Goal: Information Seeking & Learning: Learn about a topic

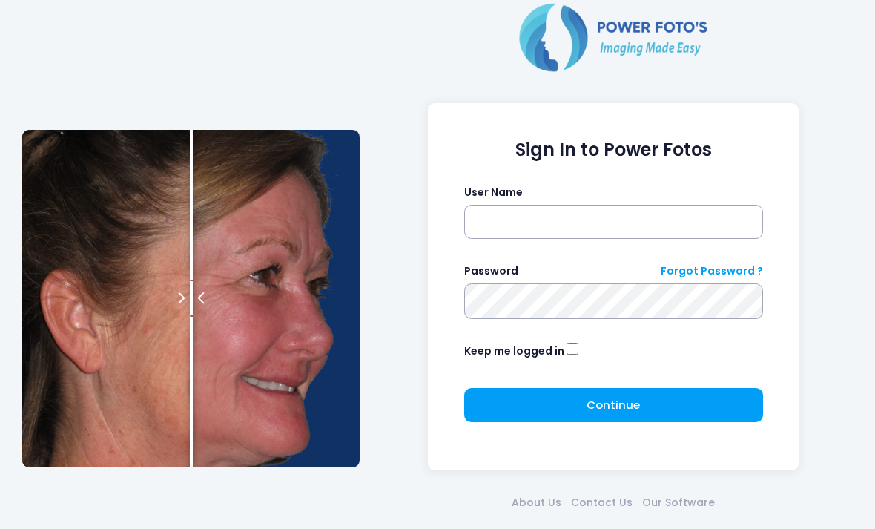
scroll to position [30, 0]
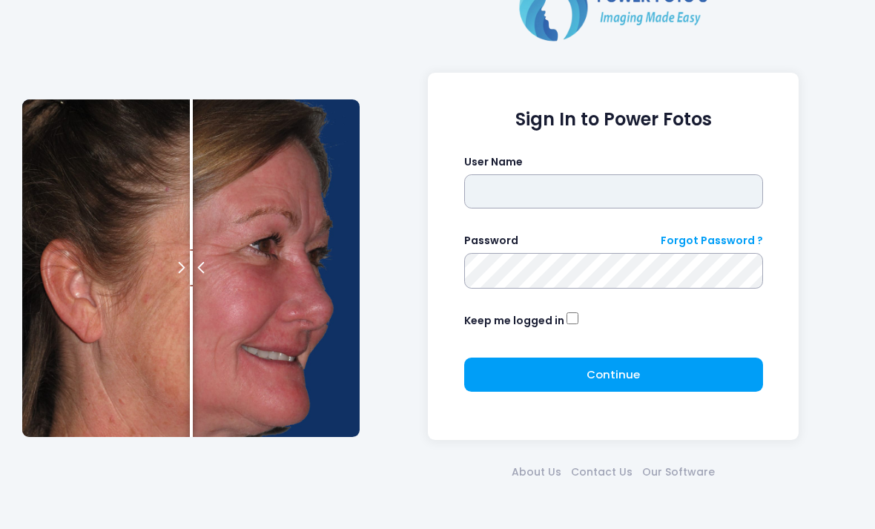
type input "*******"
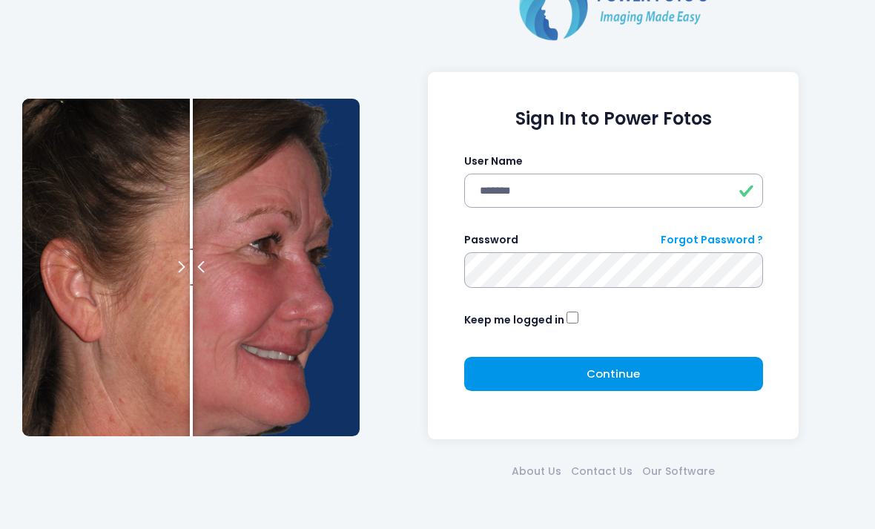
click at [670, 370] on button "Continue Please wait..." at bounding box center [613, 375] width 299 height 34
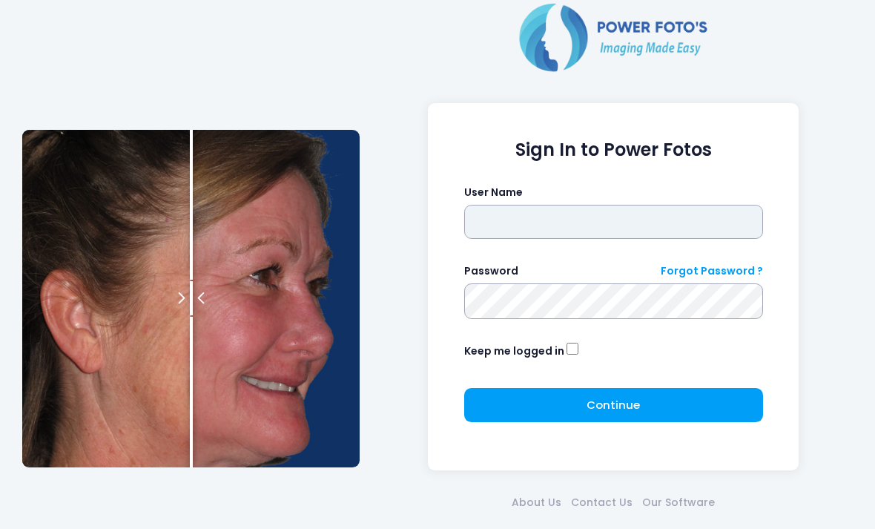
type input "*******"
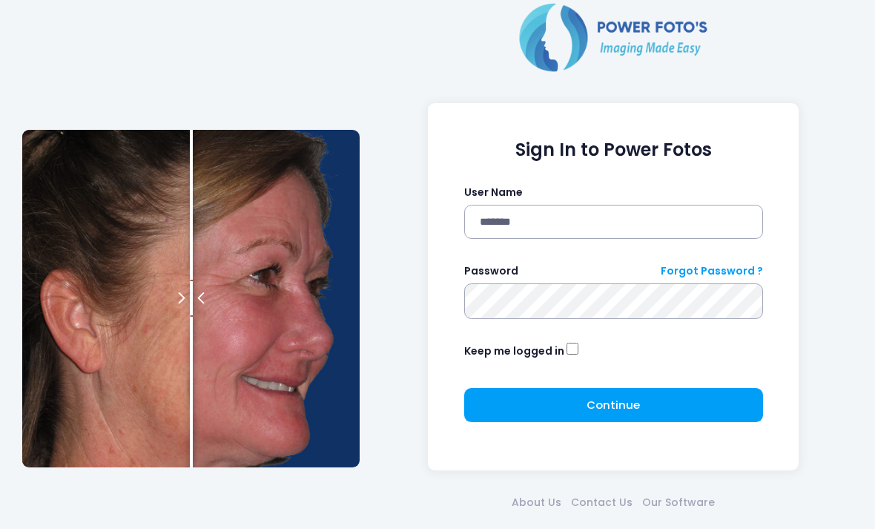
click button "submit" at bounding box center [0, 0] width 0 height 0
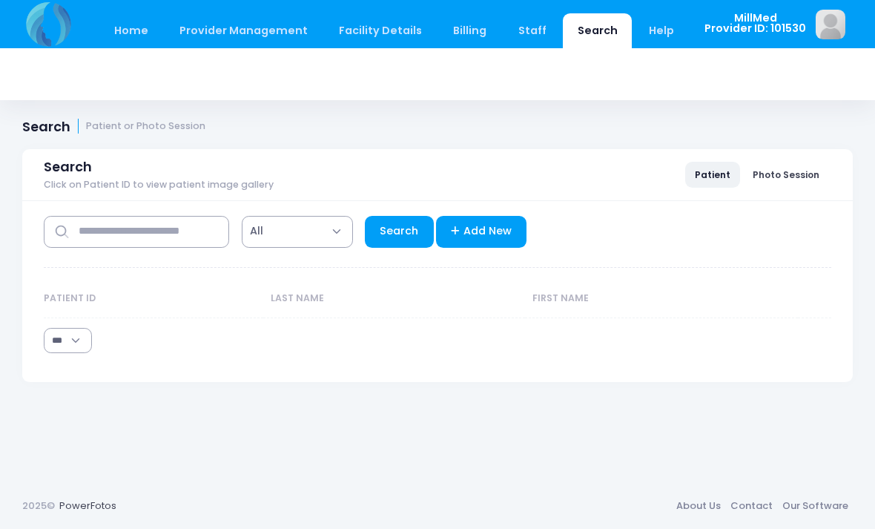
select select "***"
click at [143, 231] on input "text" at bounding box center [136, 232] width 185 height 32
type input "*********"
click at [405, 230] on link "Search" at bounding box center [399, 232] width 69 height 32
select select "***"
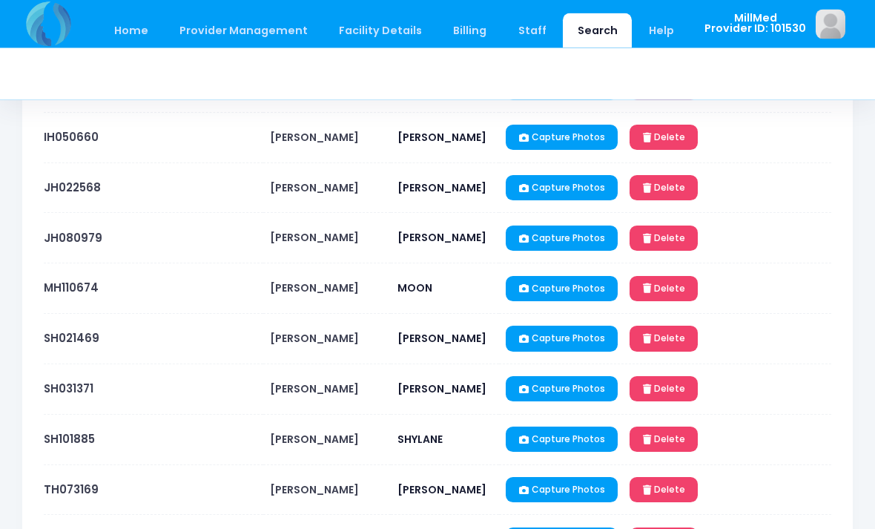
scroll to position [507, 0]
click at [82, 382] on link "SH031371" at bounding box center [69, 388] width 50 height 16
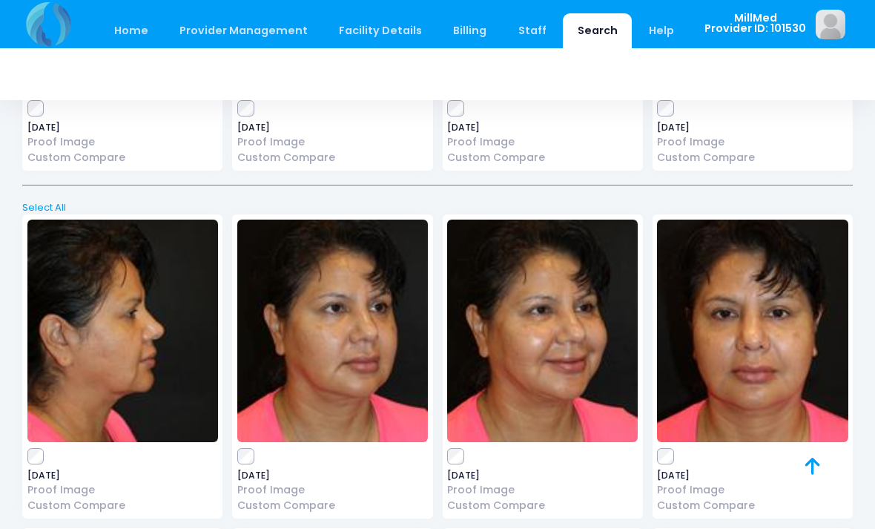
scroll to position [2628, 0]
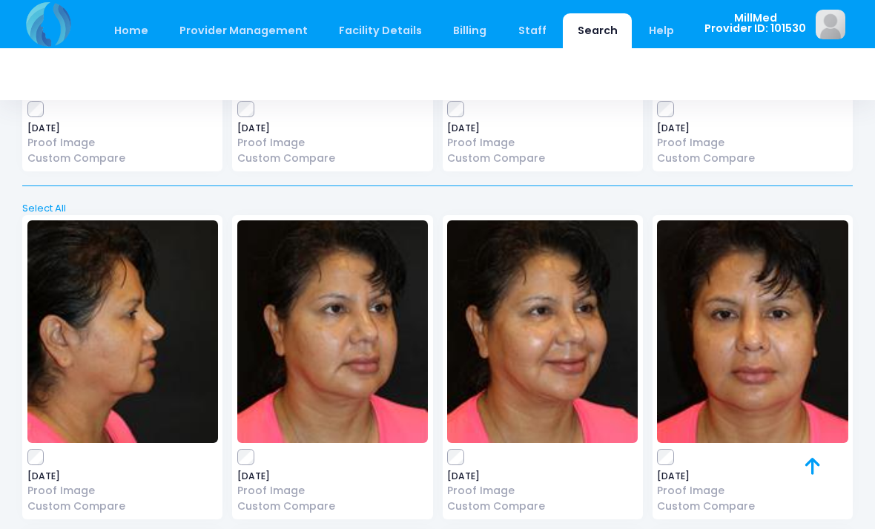
click at [795, 306] on img at bounding box center [752, 331] width 191 height 223
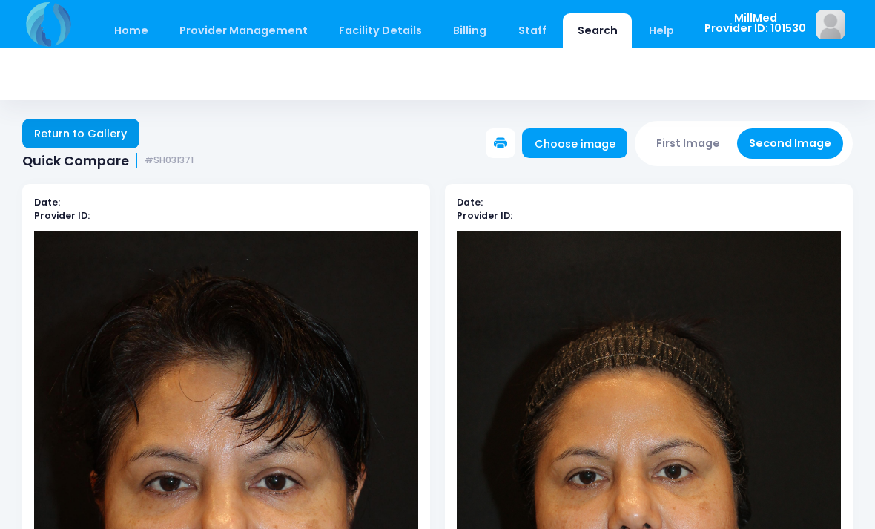
click at [98, 133] on link "Return to Gallery" at bounding box center [80, 134] width 117 height 30
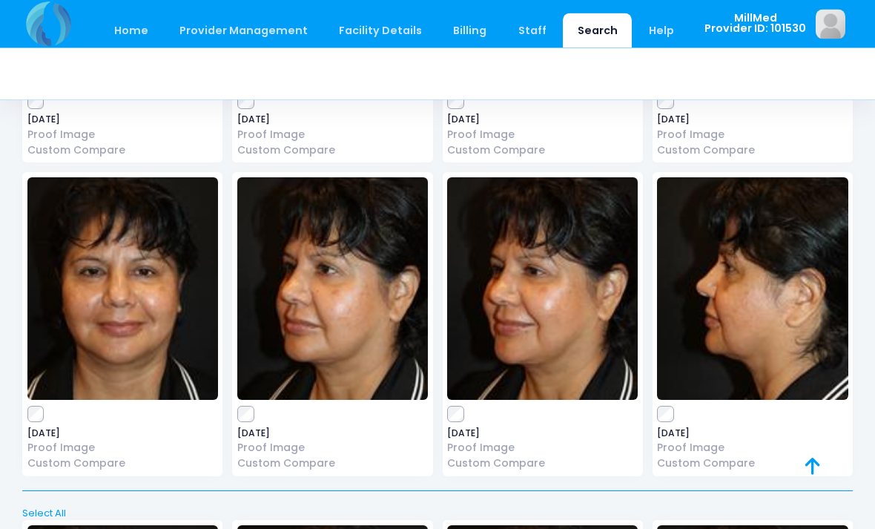
scroll to position [2323, 0]
click at [527, 292] on img at bounding box center [542, 288] width 191 height 223
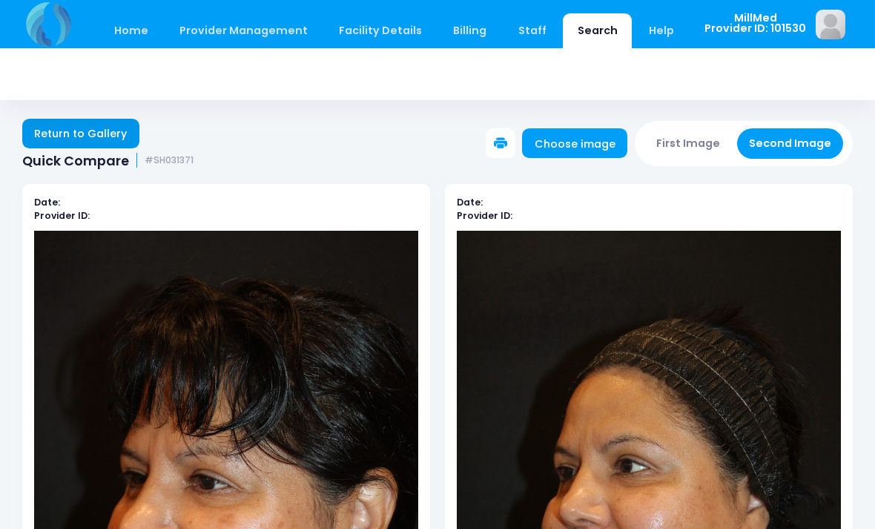
click at [79, 128] on link "Return to Gallery" at bounding box center [80, 134] width 117 height 30
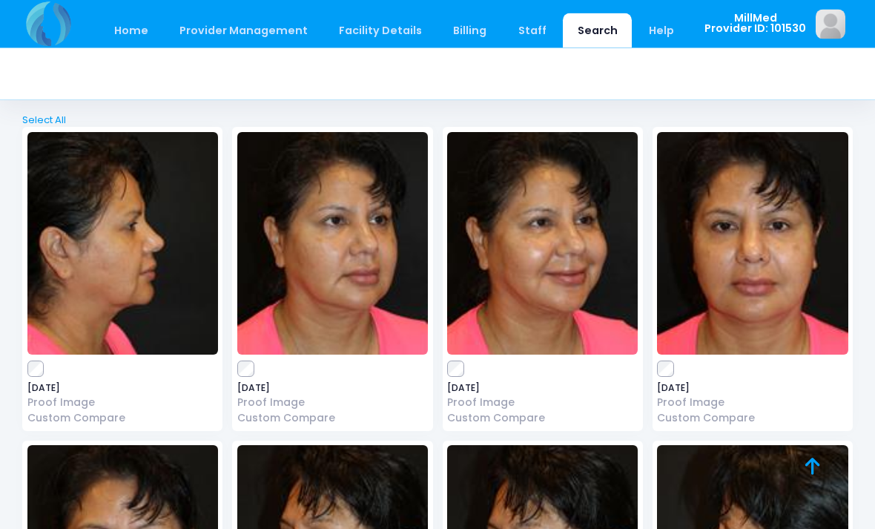
scroll to position [2713, 0]
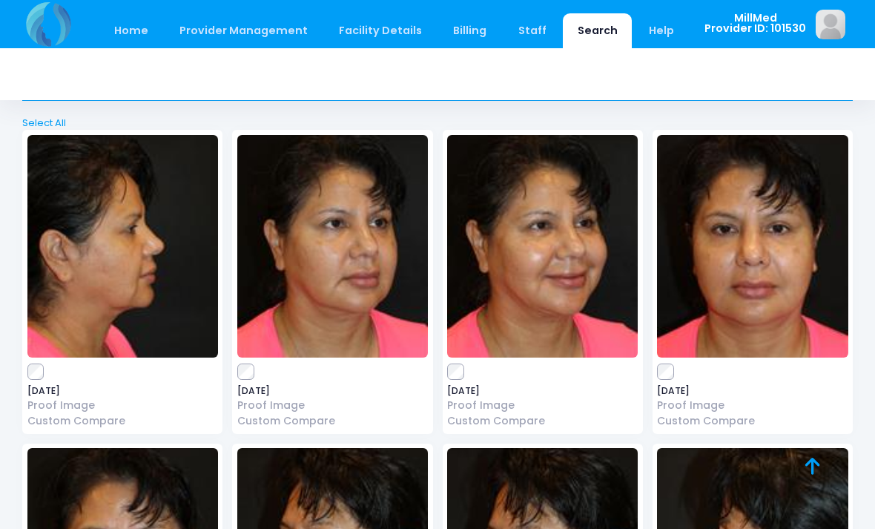
click at [143, 230] on img at bounding box center [122, 246] width 191 height 223
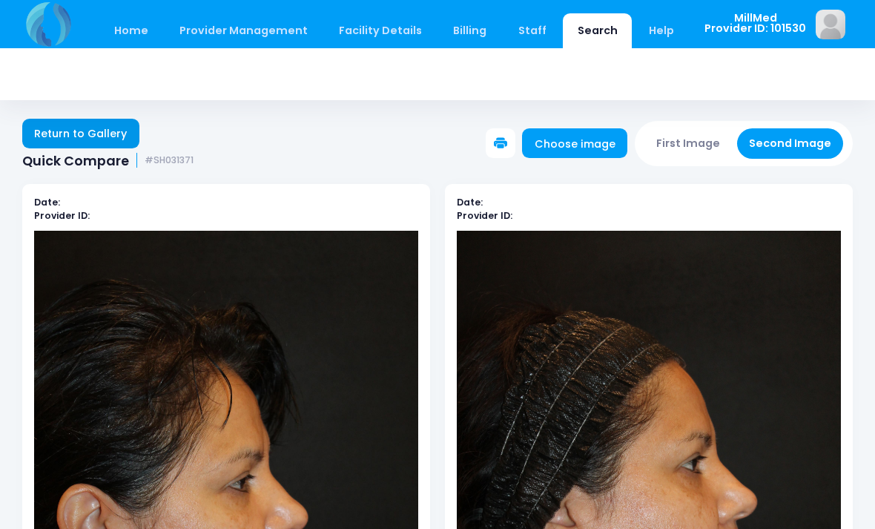
click at [126, 142] on link "Return to Gallery" at bounding box center [80, 134] width 117 height 30
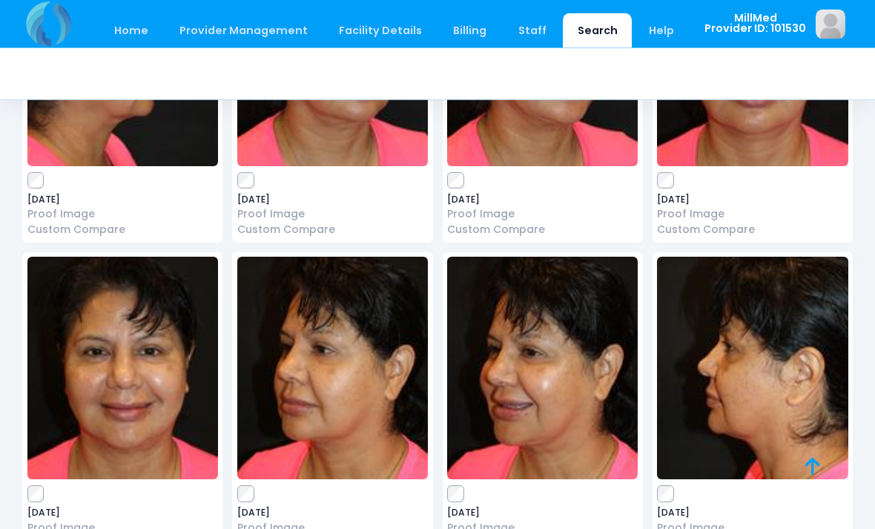
scroll to position [2905, 0]
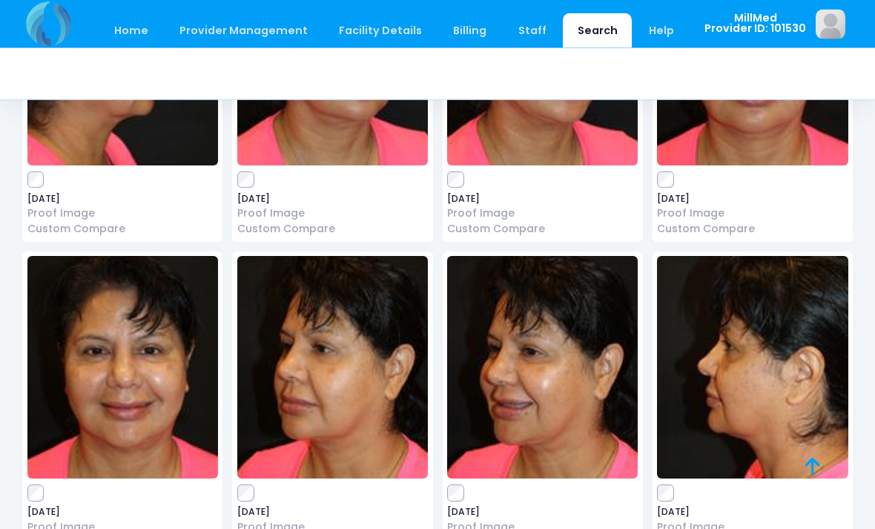
click at [364, 364] on img at bounding box center [332, 368] width 191 height 223
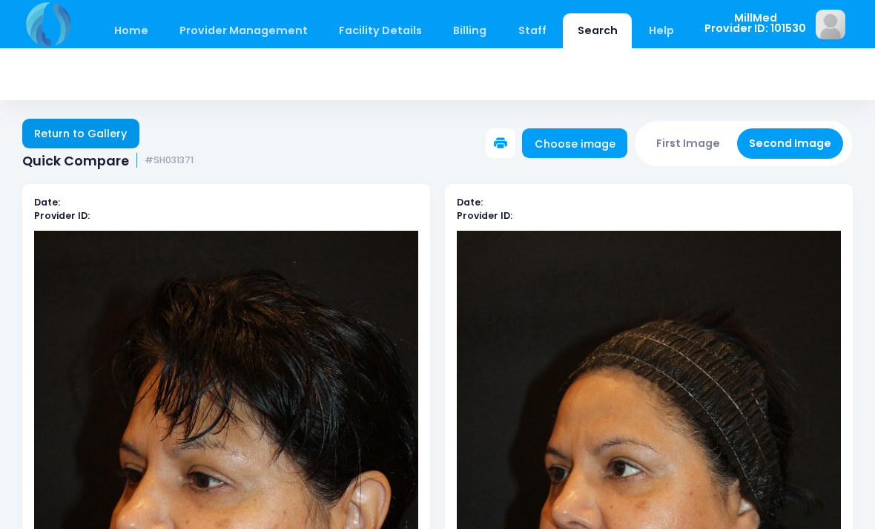
click at [116, 126] on link "Return to Gallery" at bounding box center [80, 134] width 117 height 30
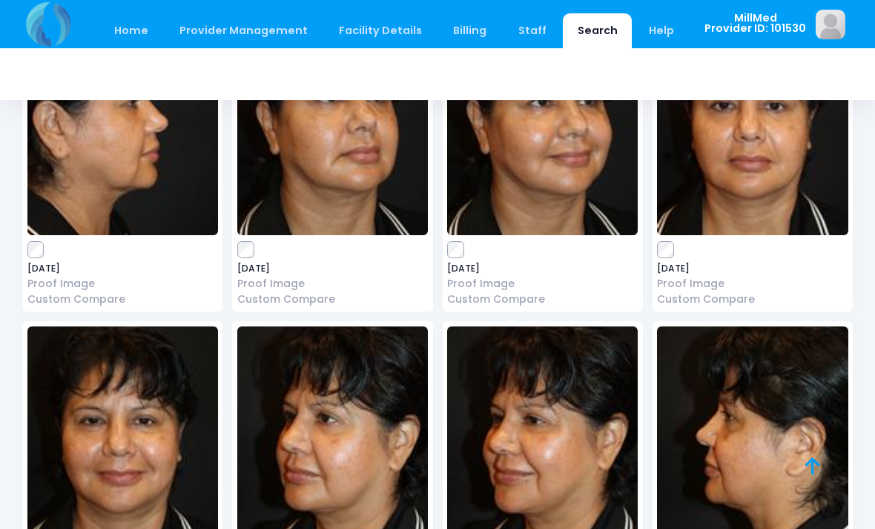
scroll to position [2204, 0]
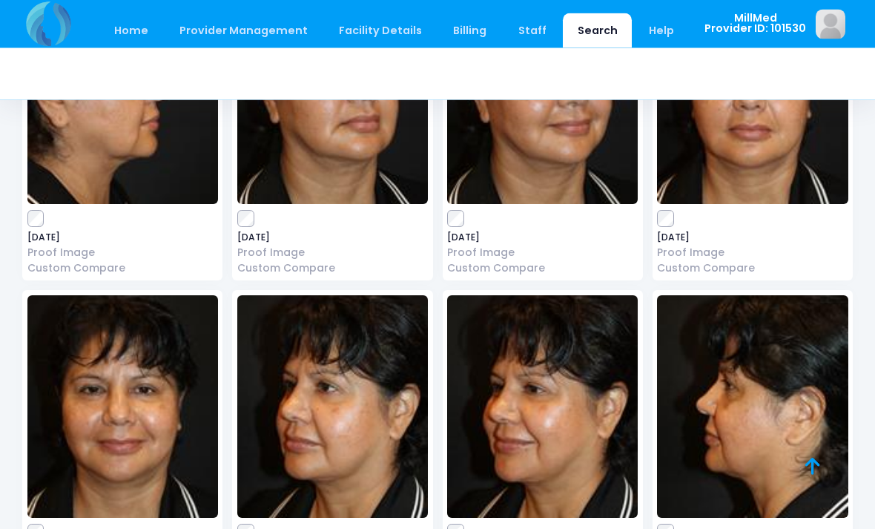
click at [375, 449] on img at bounding box center [332, 407] width 191 height 223
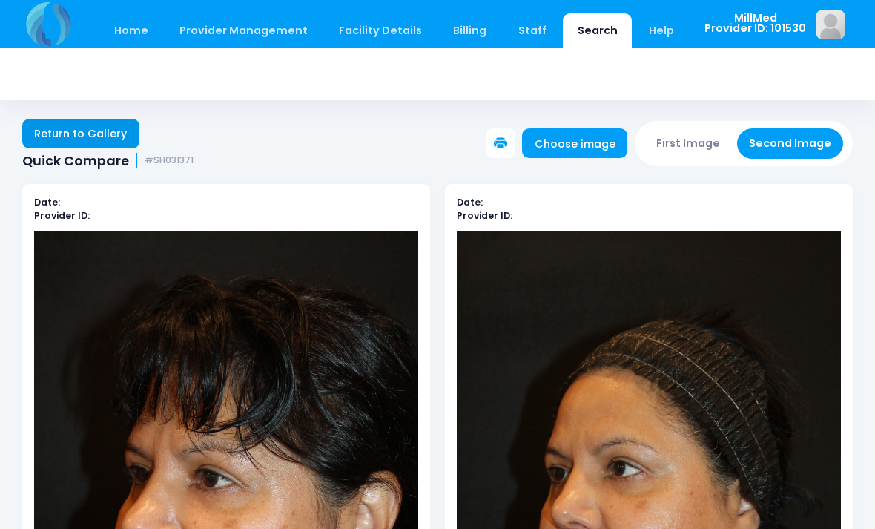
click at [100, 147] on link "Return to Gallery" at bounding box center [80, 134] width 117 height 30
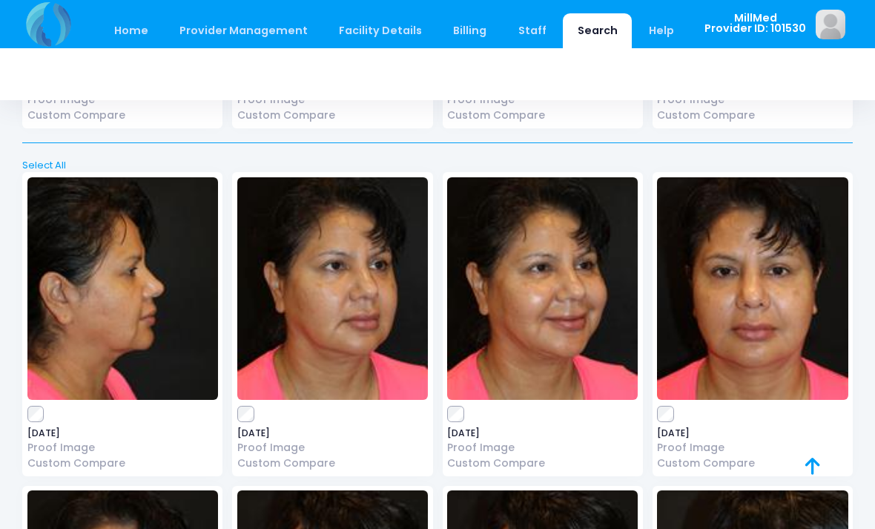
scroll to position [2672, 0]
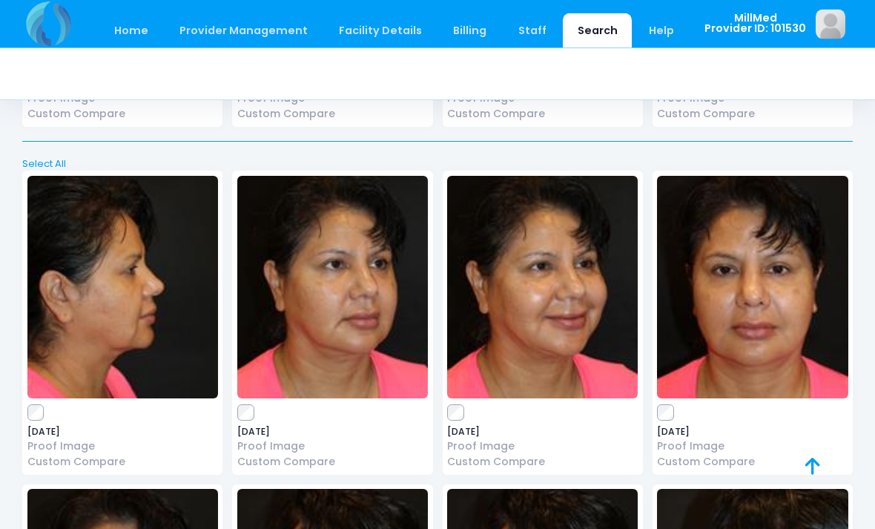
click at [772, 260] on img at bounding box center [752, 288] width 191 height 223
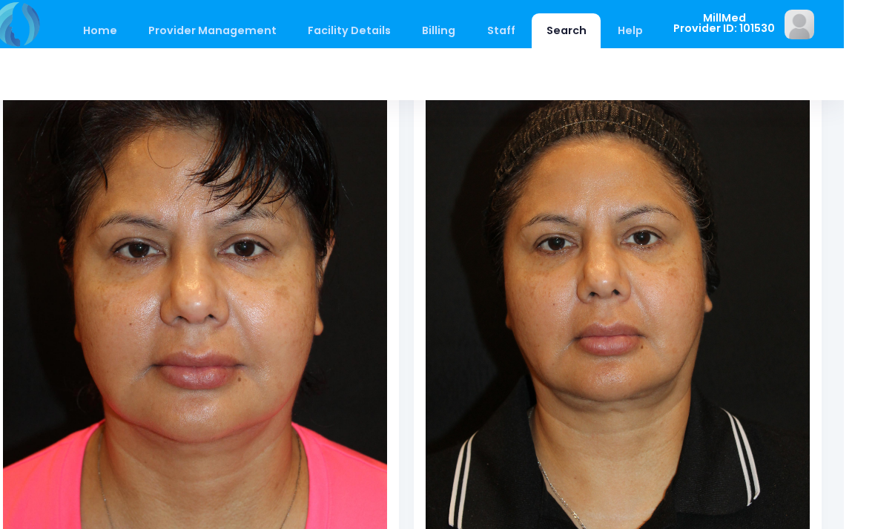
scroll to position [276, 0]
